Goal: Information Seeking & Learning: Understand process/instructions

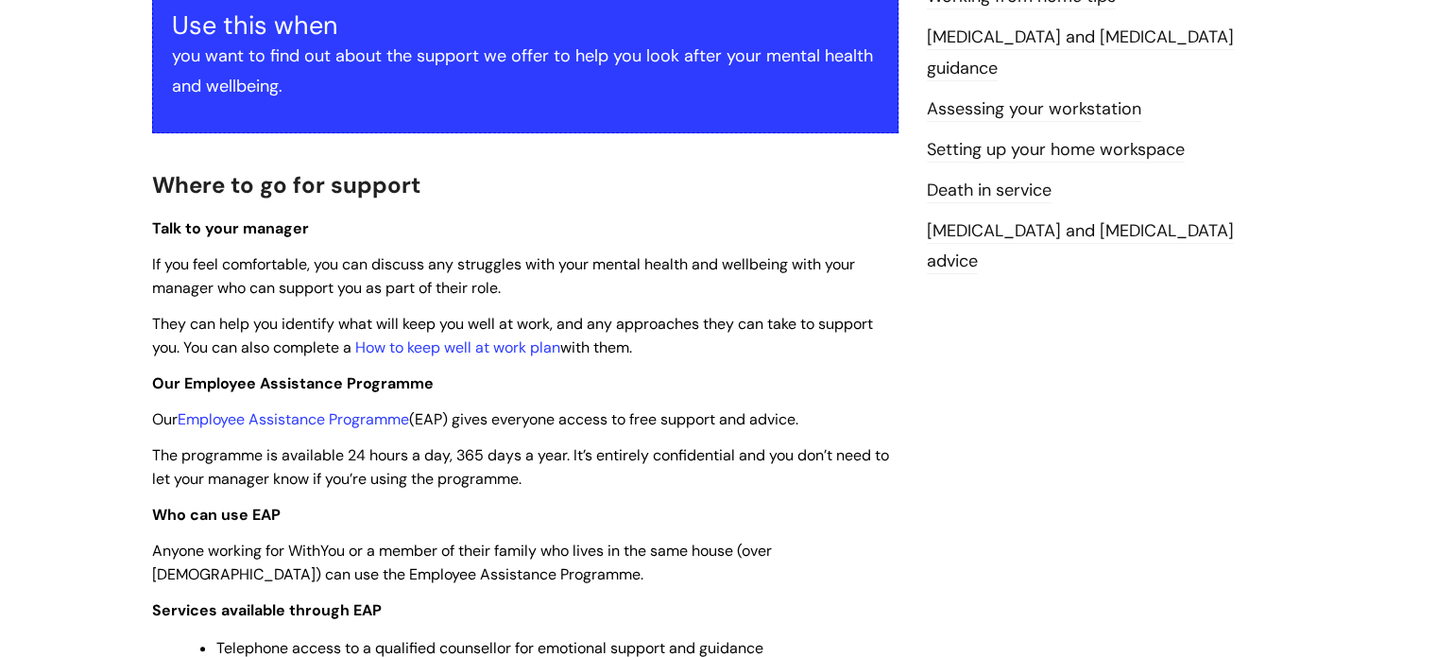
scroll to position [567, 0]
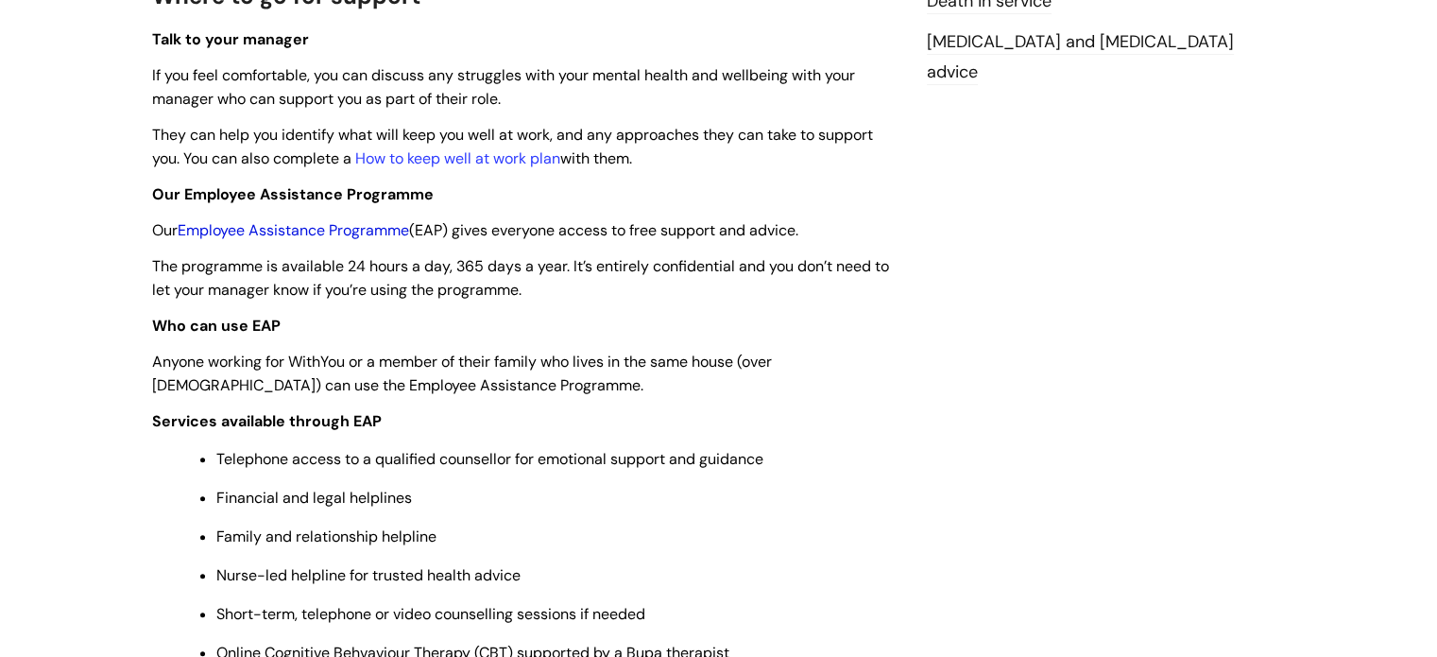
click at [376, 228] on link "Employee Assistance Programme" at bounding box center [293, 230] width 231 height 20
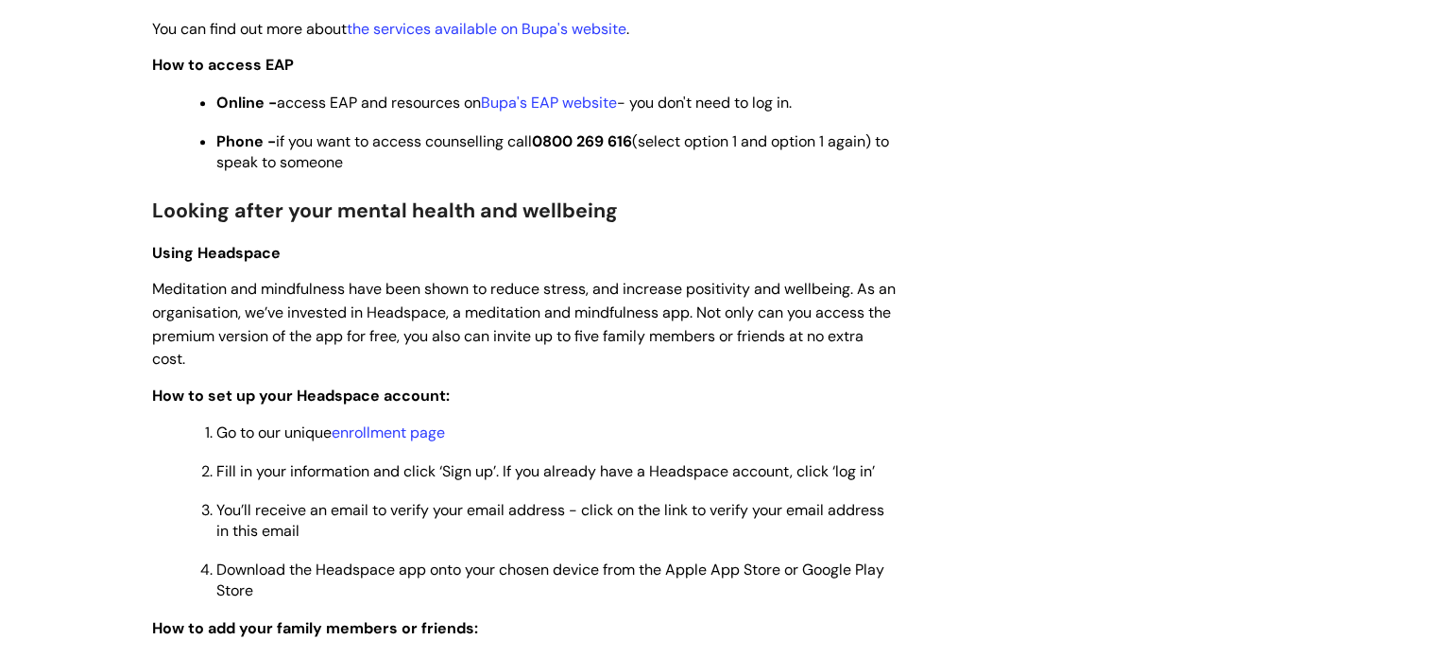
scroll to position [1323, 0]
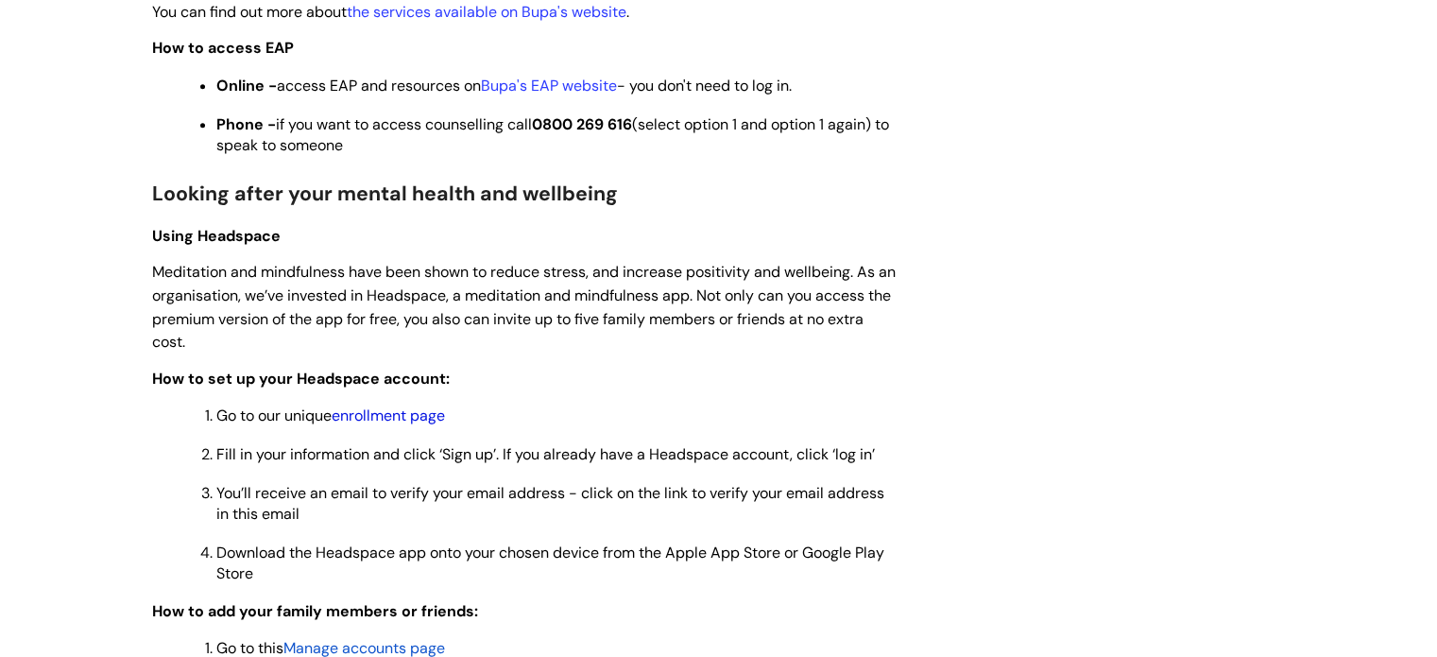
click at [408, 425] on link "enrollment page" at bounding box center [388, 415] width 113 height 20
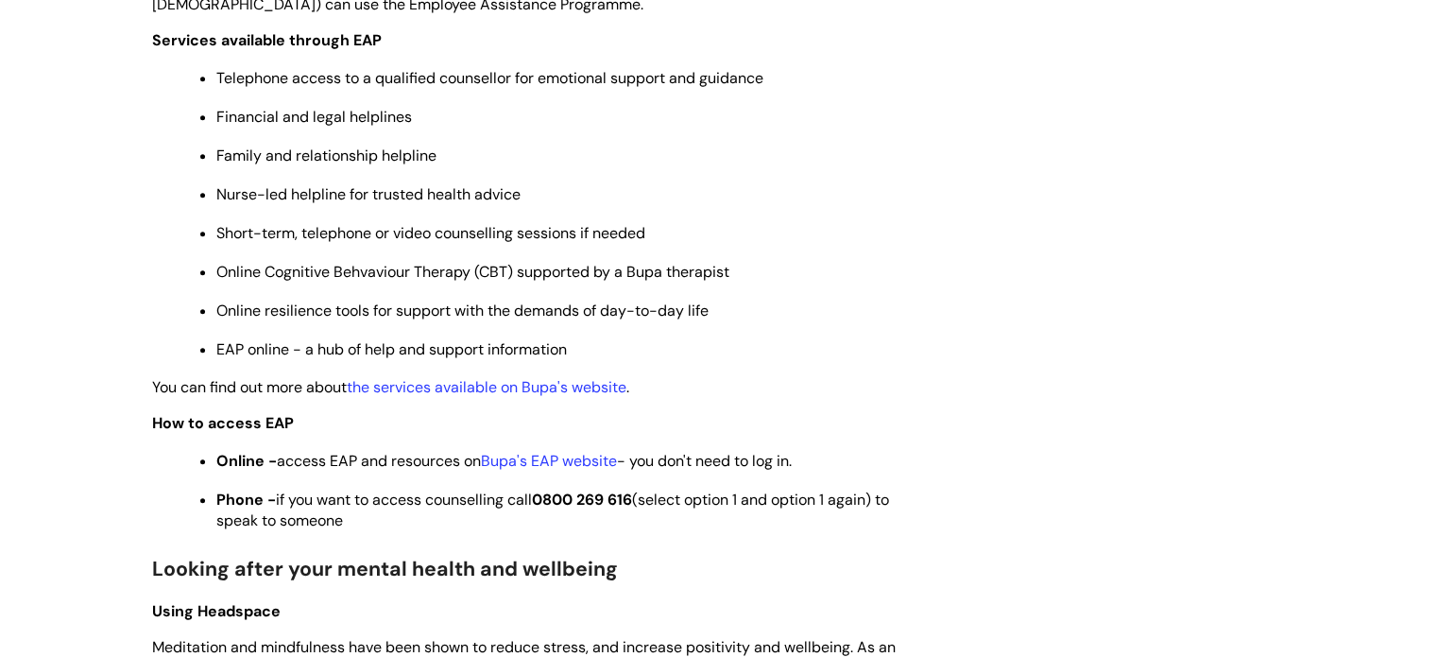
scroll to position [1039, 0]
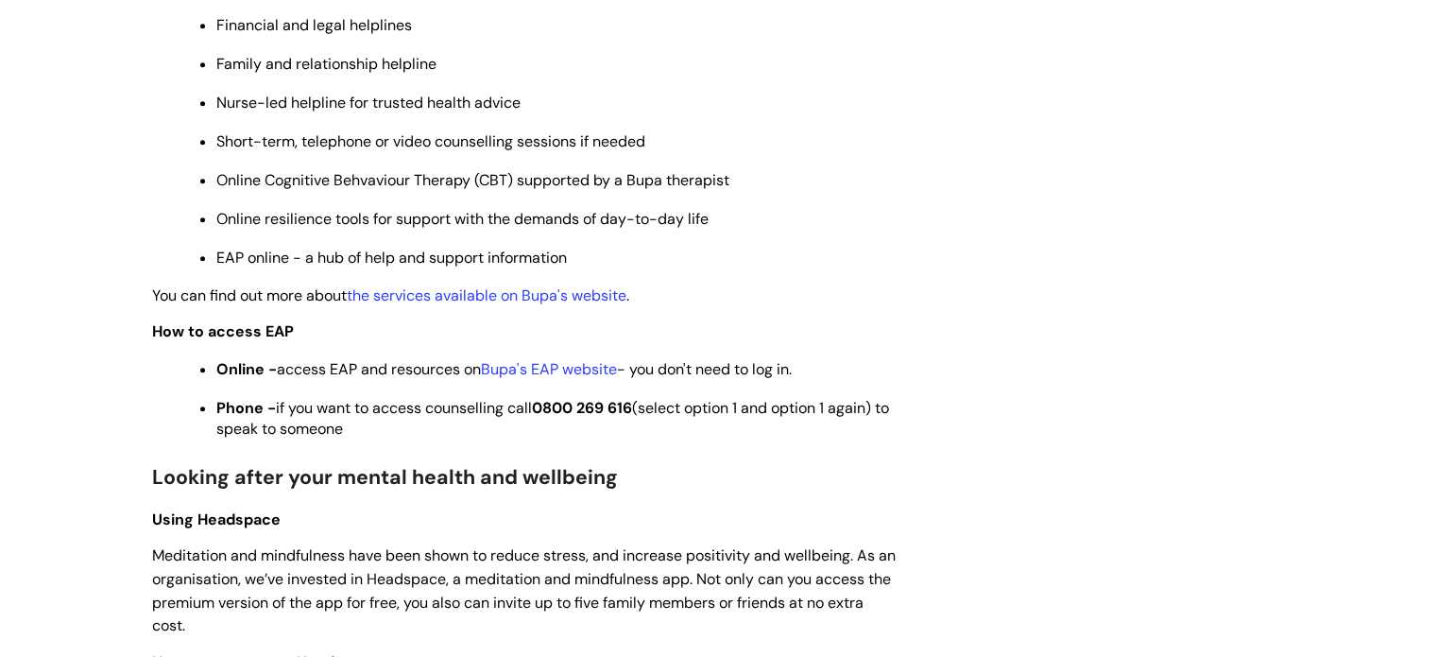
drag, startPoint x: 192, startPoint y: 362, endPoint x: 857, endPoint y: 430, distance: 668.5
click at [857, 430] on ul "Online - access EAP and resources on Bupa's EAP website - you don't need to log…" at bounding box center [534, 397] width 727 height 83
copy ul "Online - access EAP and resources on Bupa's EAP website - you don't need to log…"
